Goal: Navigation & Orientation: Find specific page/section

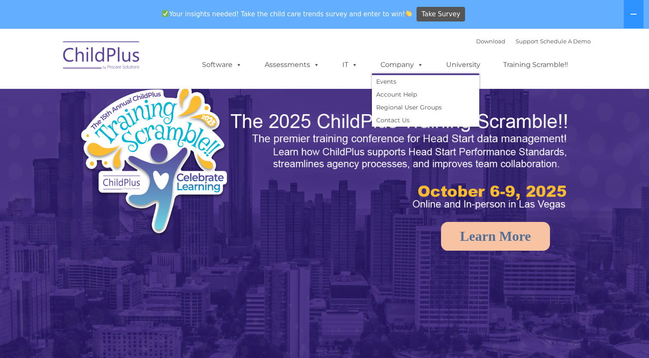
select select "MEDIUM"
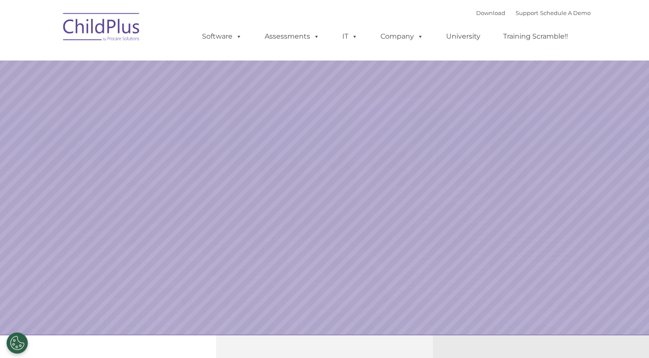
select select "MEDIUM"
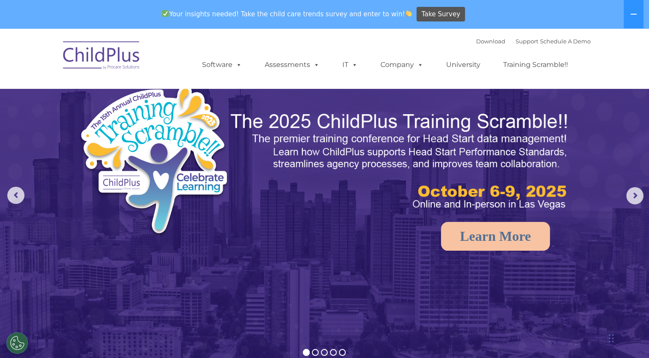
click at [476, 37] on div "Download Support | Schedule A Demo " at bounding box center [533, 41] width 115 height 13
click at [476, 39] on link "Download" at bounding box center [490, 41] width 29 height 7
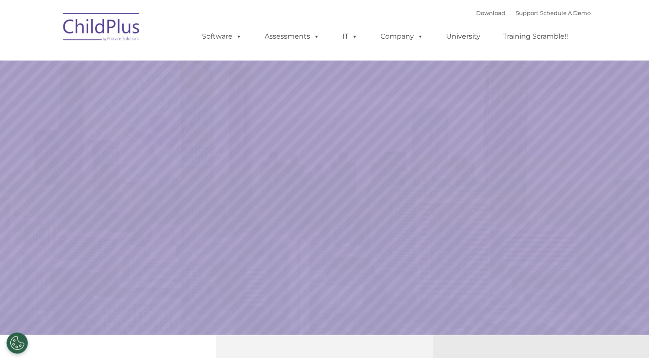
select select "MEDIUM"
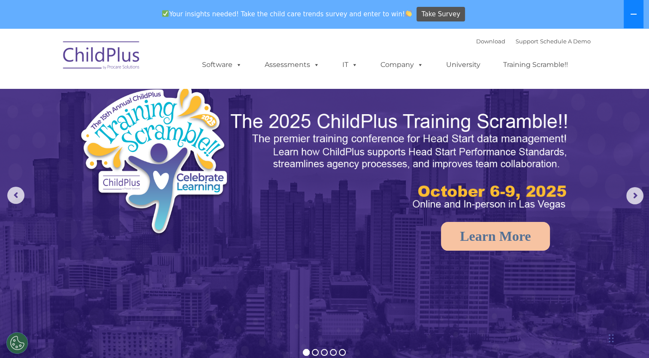
click at [636, 15] on icon at bounding box center [633, 14] width 7 height 7
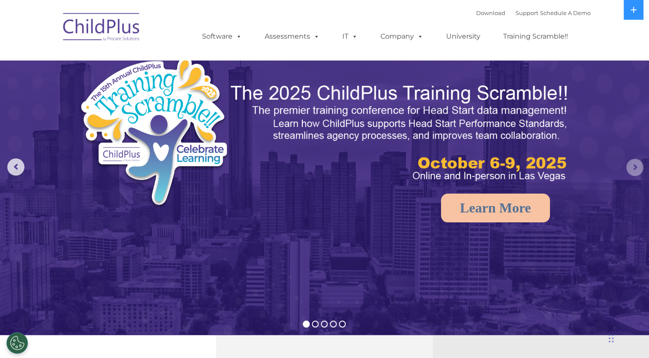
click at [640, 171] on rs-arrow at bounding box center [635, 167] width 17 height 17
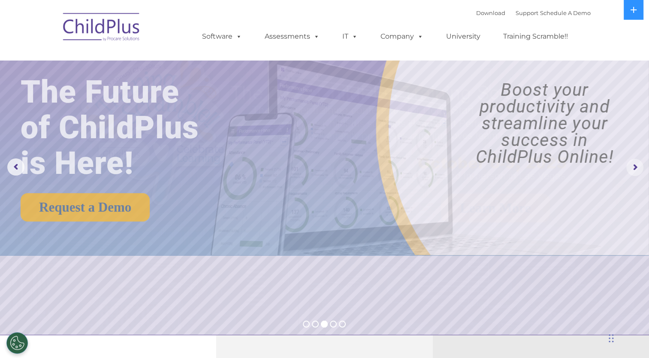
click at [640, 171] on rs-arrow at bounding box center [635, 167] width 17 height 17
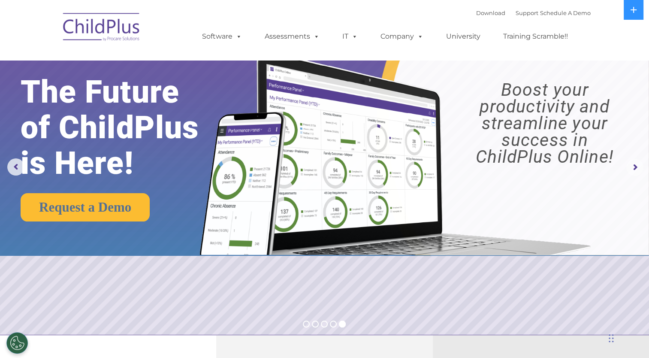
click at [640, 171] on rs-arrow at bounding box center [635, 167] width 17 height 17
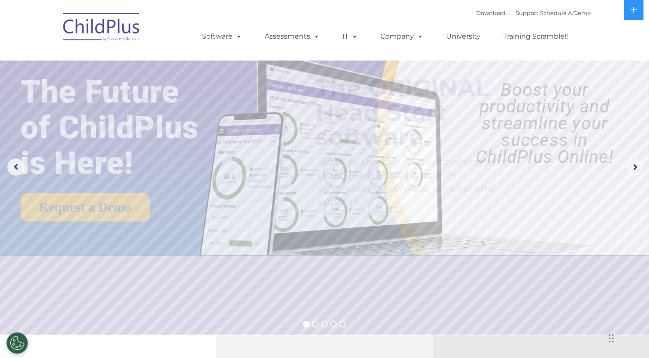
click at [640, 171] on rs-arrow at bounding box center [635, 167] width 17 height 17
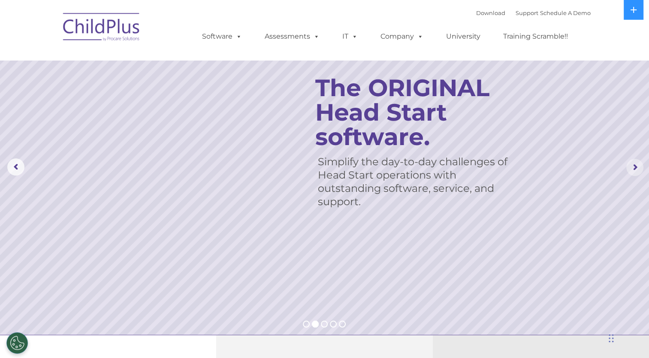
click at [640, 171] on rs-arrow at bounding box center [635, 167] width 17 height 17
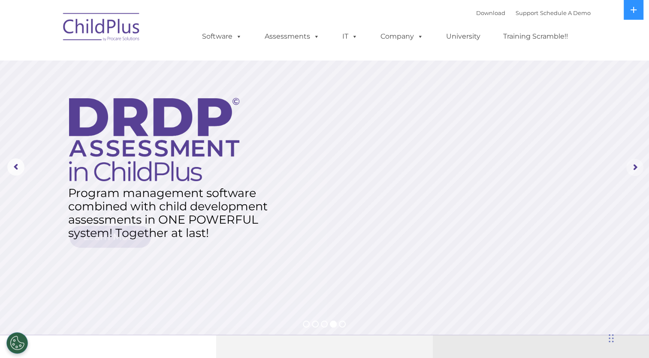
click at [640, 171] on rs-arrow at bounding box center [635, 167] width 17 height 17
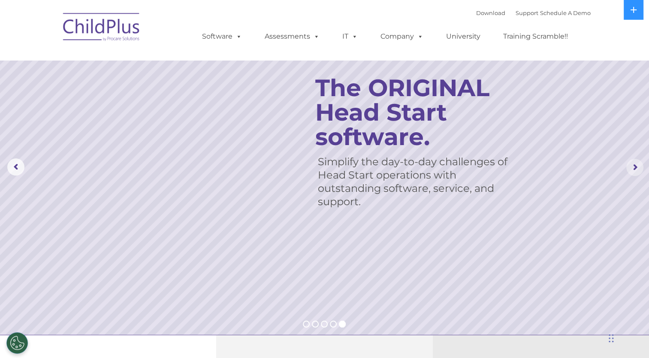
click at [640, 171] on rs-arrow at bounding box center [635, 167] width 17 height 17
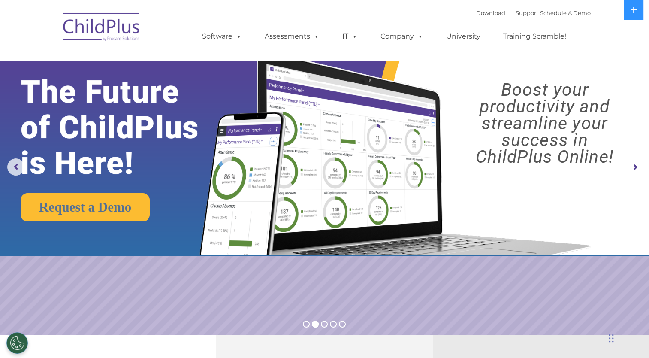
click at [256, 110] on img at bounding box center [393, 144] width 407 height 221
